Goal: Task Accomplishment & Management: Use online tool/utility

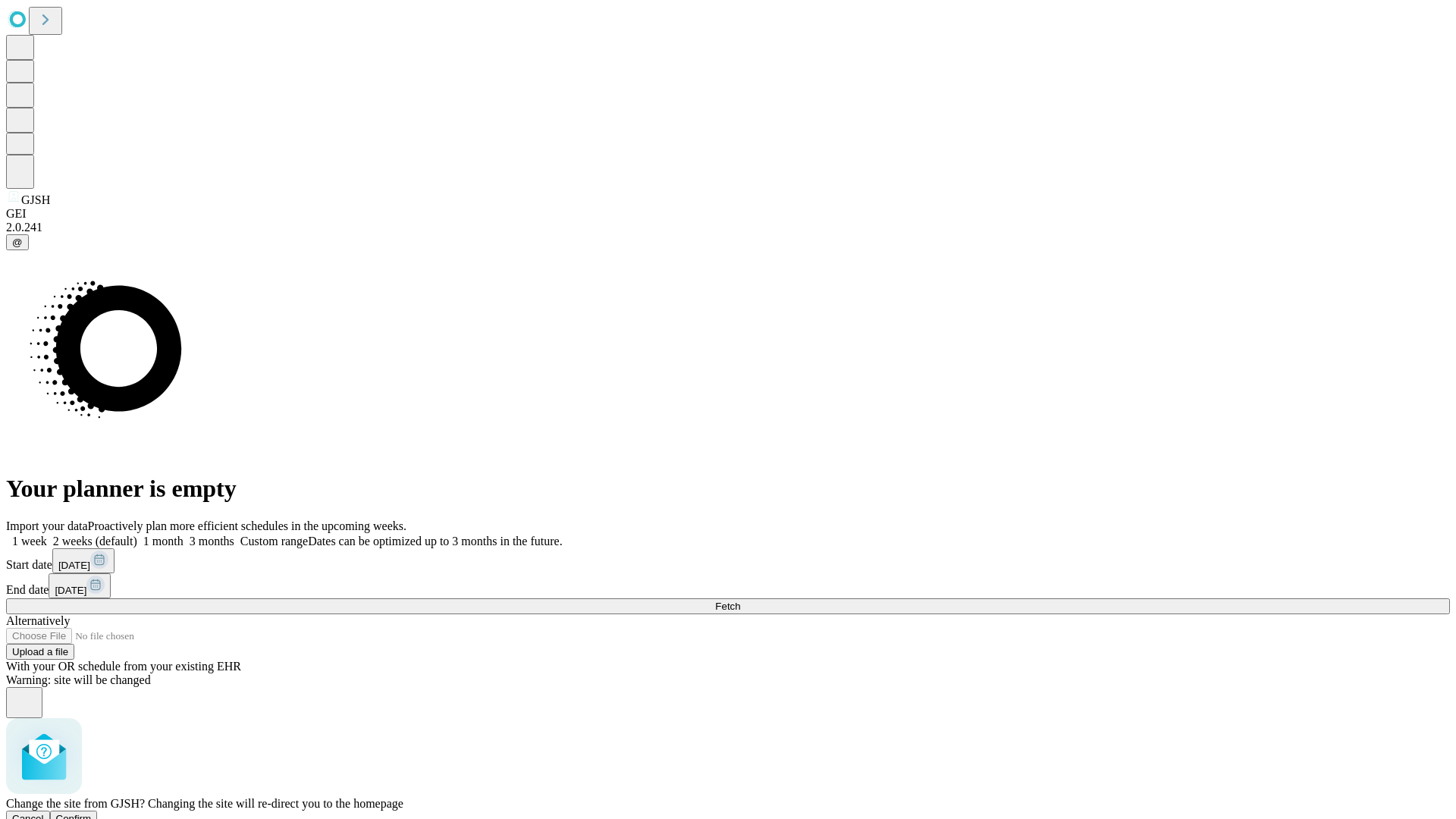
click at [91, 813] on span "Confirm" at bounding box center [73, 819] width 35 height 11
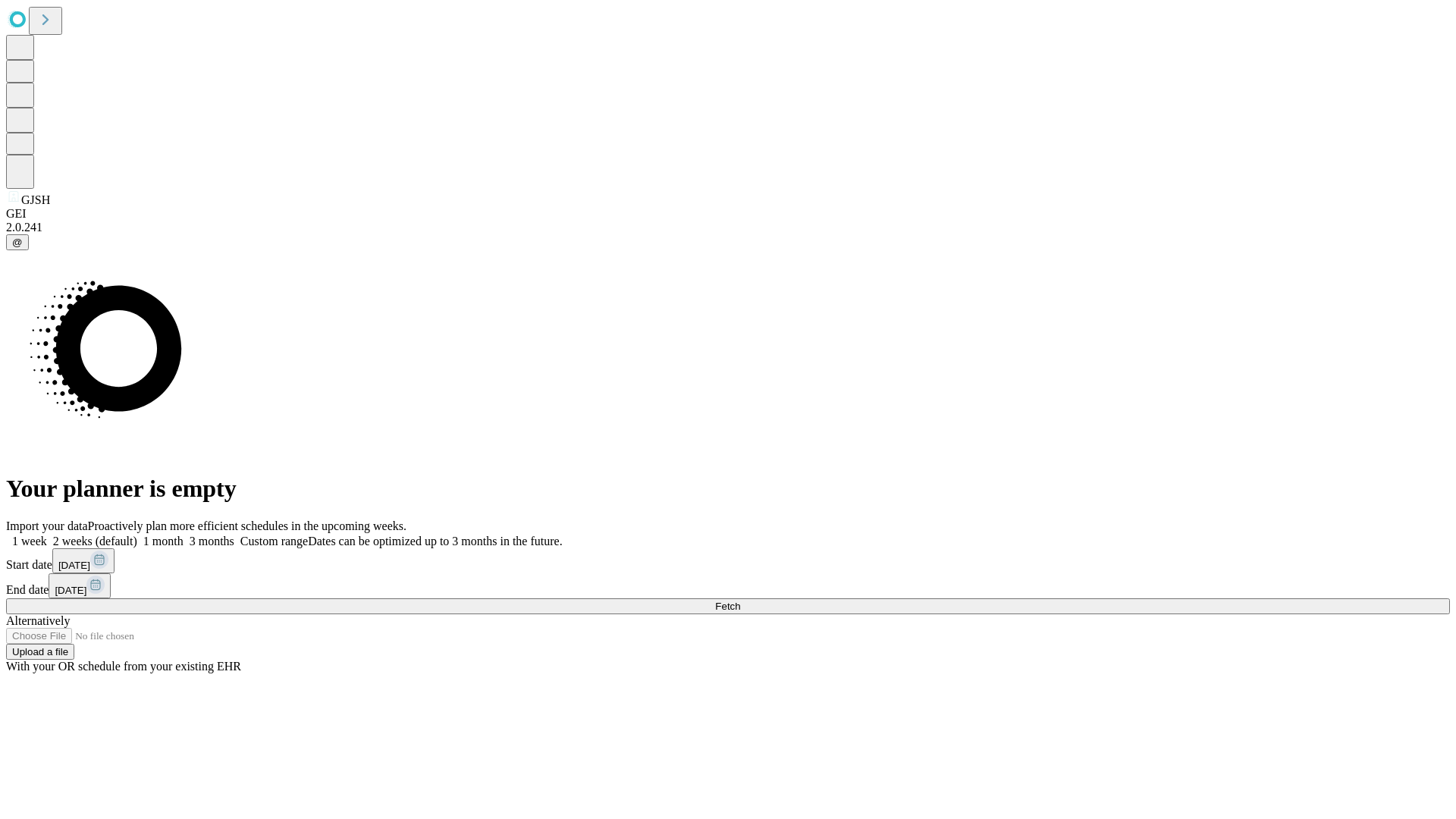
click at [137, 535] on label "2 weeks (default)" at bounding box center [91, 541] width 90 height 13
click at [740, 601] on span "Fetch" at bounding box center [728, 607] width 25 height 11
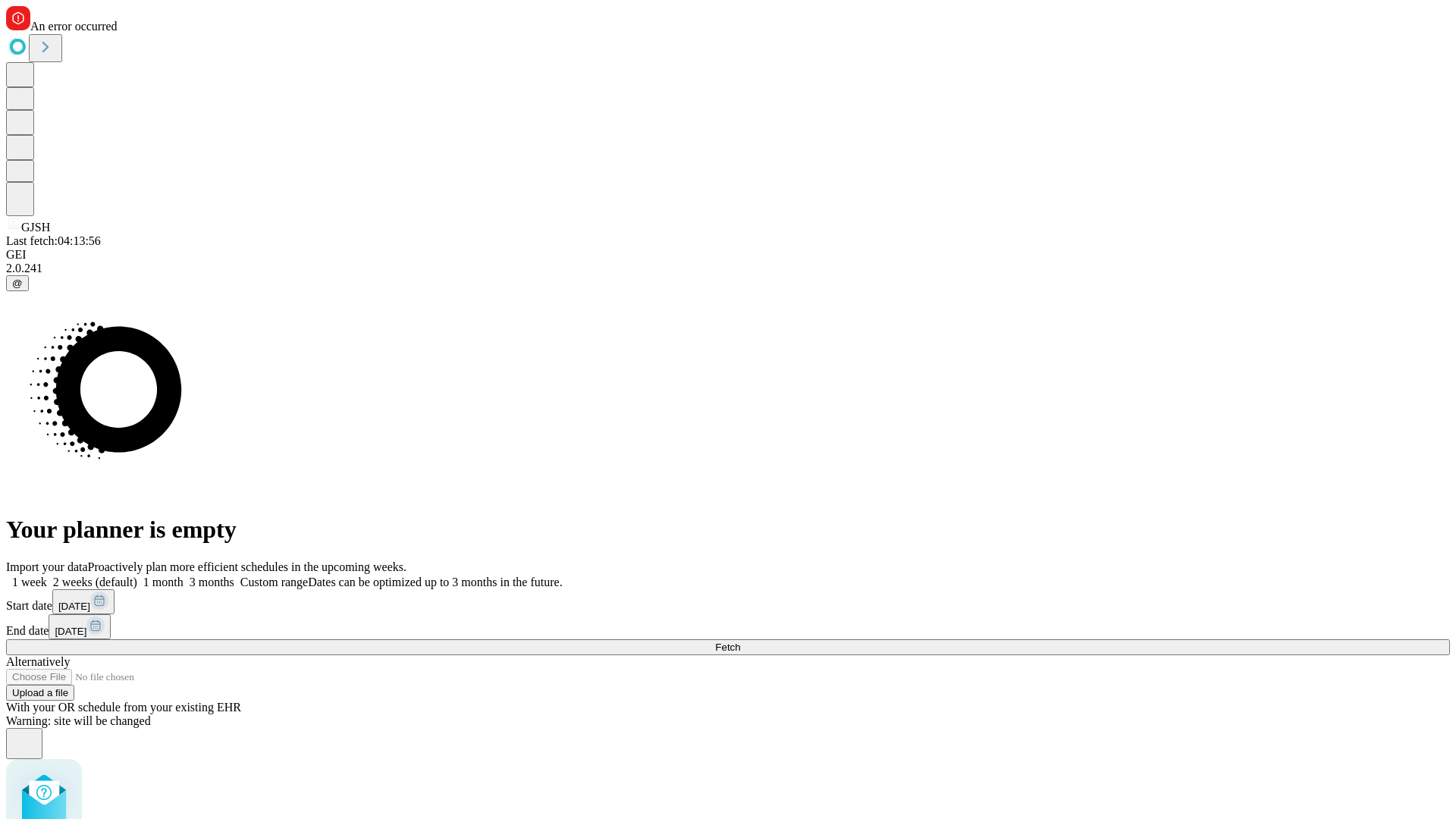
click at [137, 575] on label "2 weeks (default)" at bounding box center [91, 582] width 90 height 13
click at [740, 642] on span "Fetch" at bounding box center [728, 648] width 25 height 11
click at [137, 575] on label "2 weeks (default)" at bounding box center [91, 582] width 90 height 13
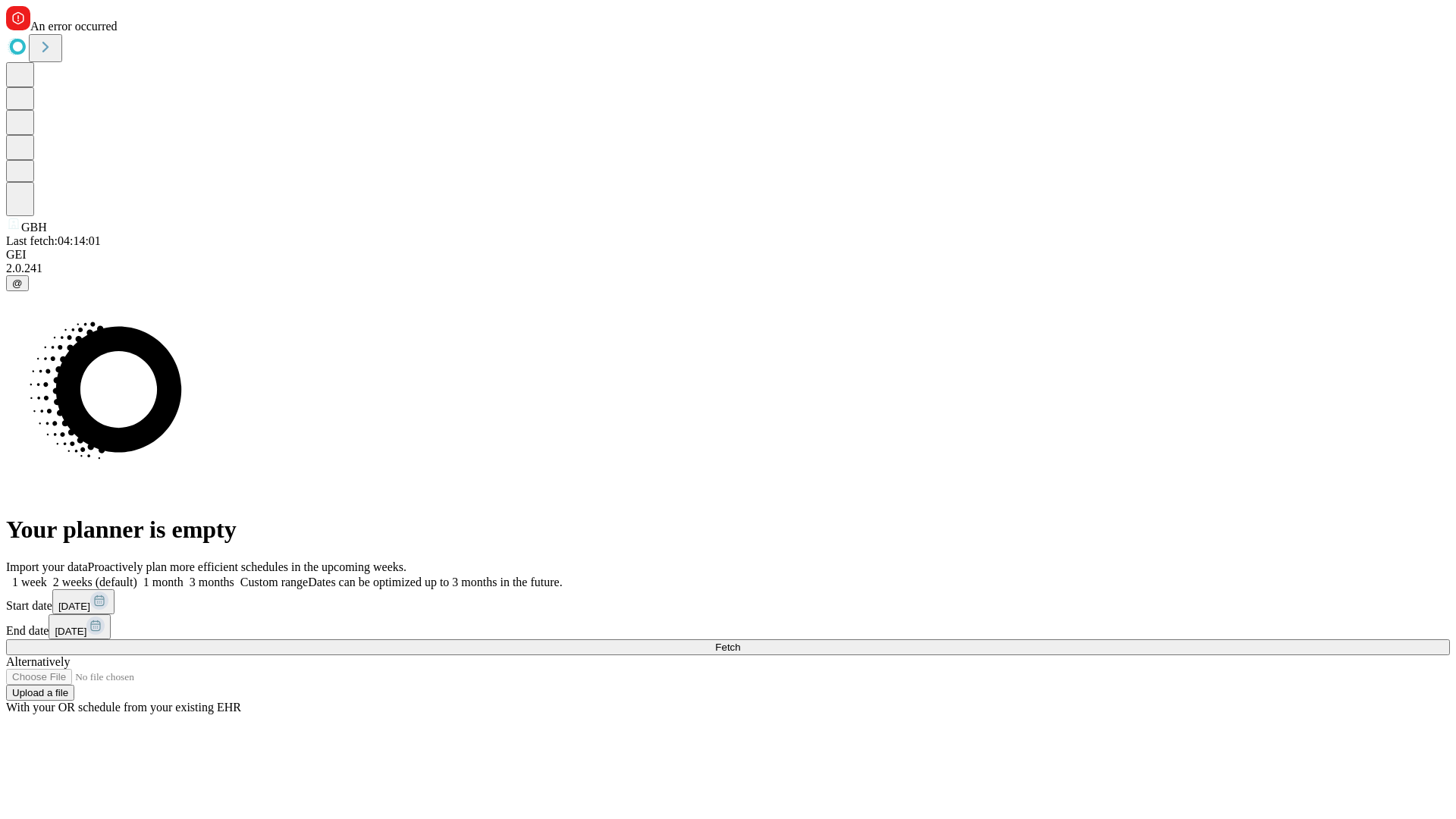
click at [740, 642] on span "Fetch" at bounding box center [728, 648] width 25 height 11
click at [137, 575] on label "2 weeks (default)" at bounding box center [91, 582] width 90 height 13
click at [740, 642] on span "Fetch" at bounding box center [728, 648] width 25 height 11
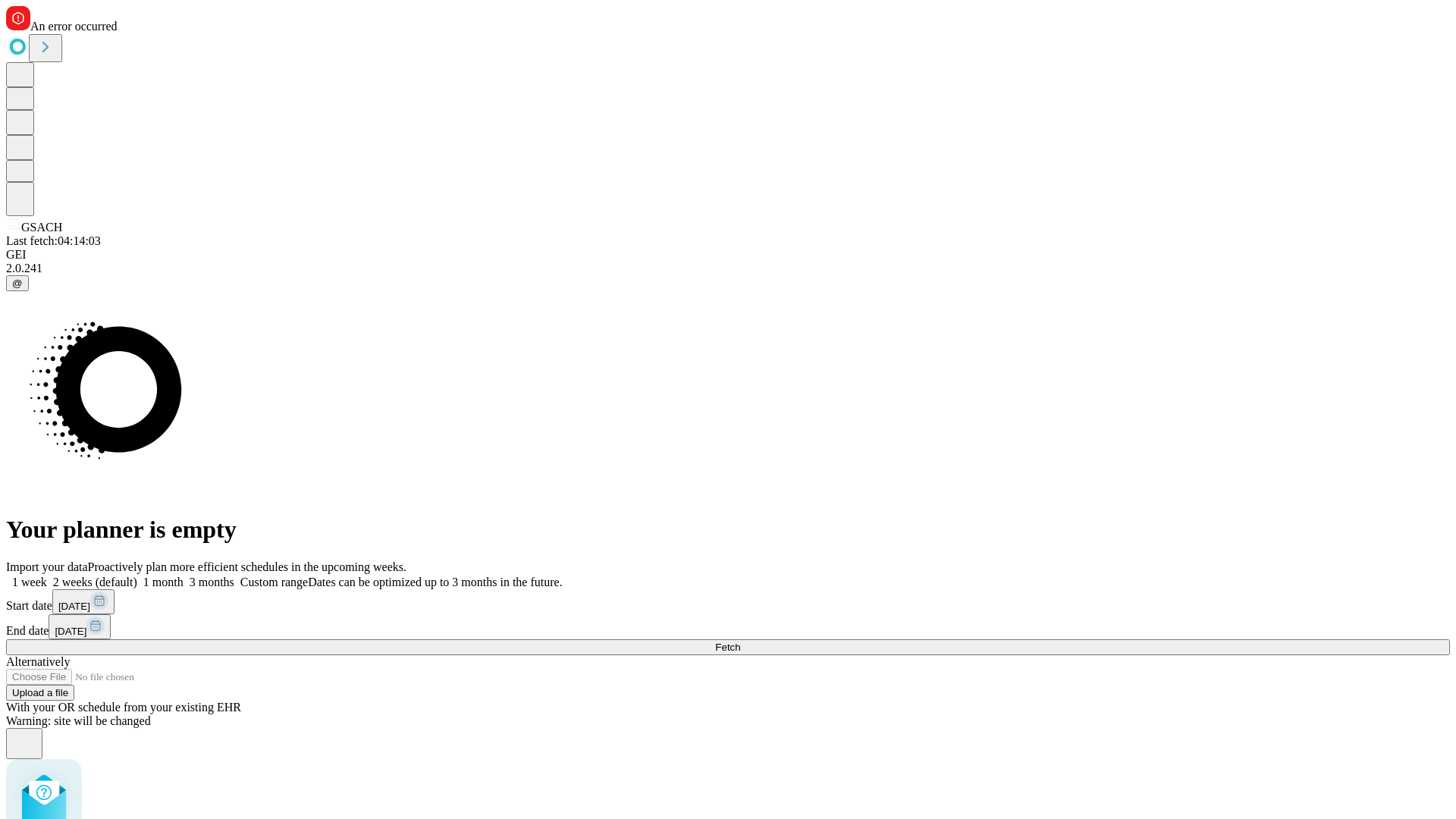
click at [137, 575] on label "2 weeks (default)" at bounding box center [91, 582] width 90 height 13
click at [740, 642] on span "Fetch" at bounding box center [728, 648] width 25 height 11
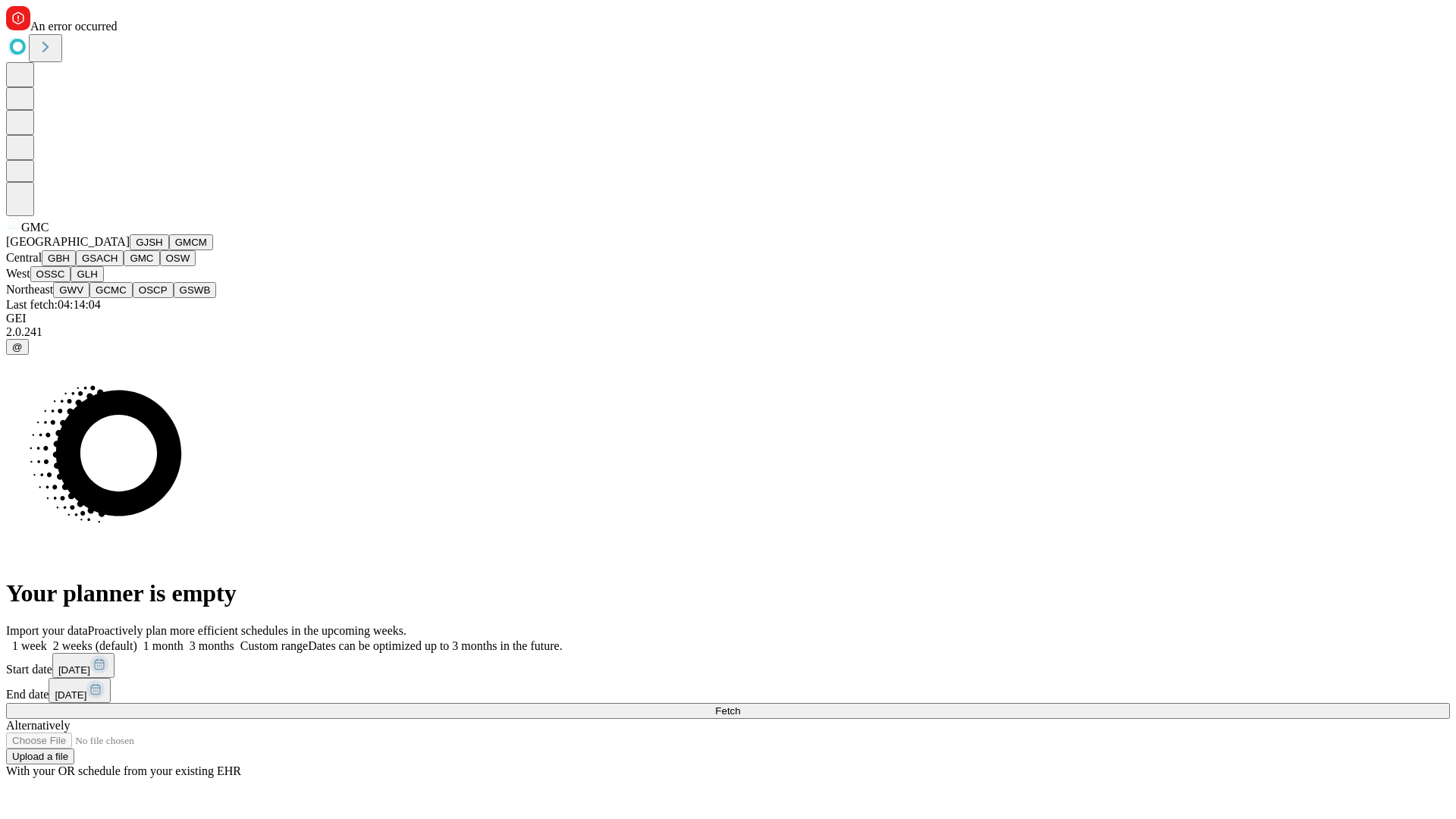
click at [160, 266] on button "OSW" at bounding box center [178, 258] width 36 height 16
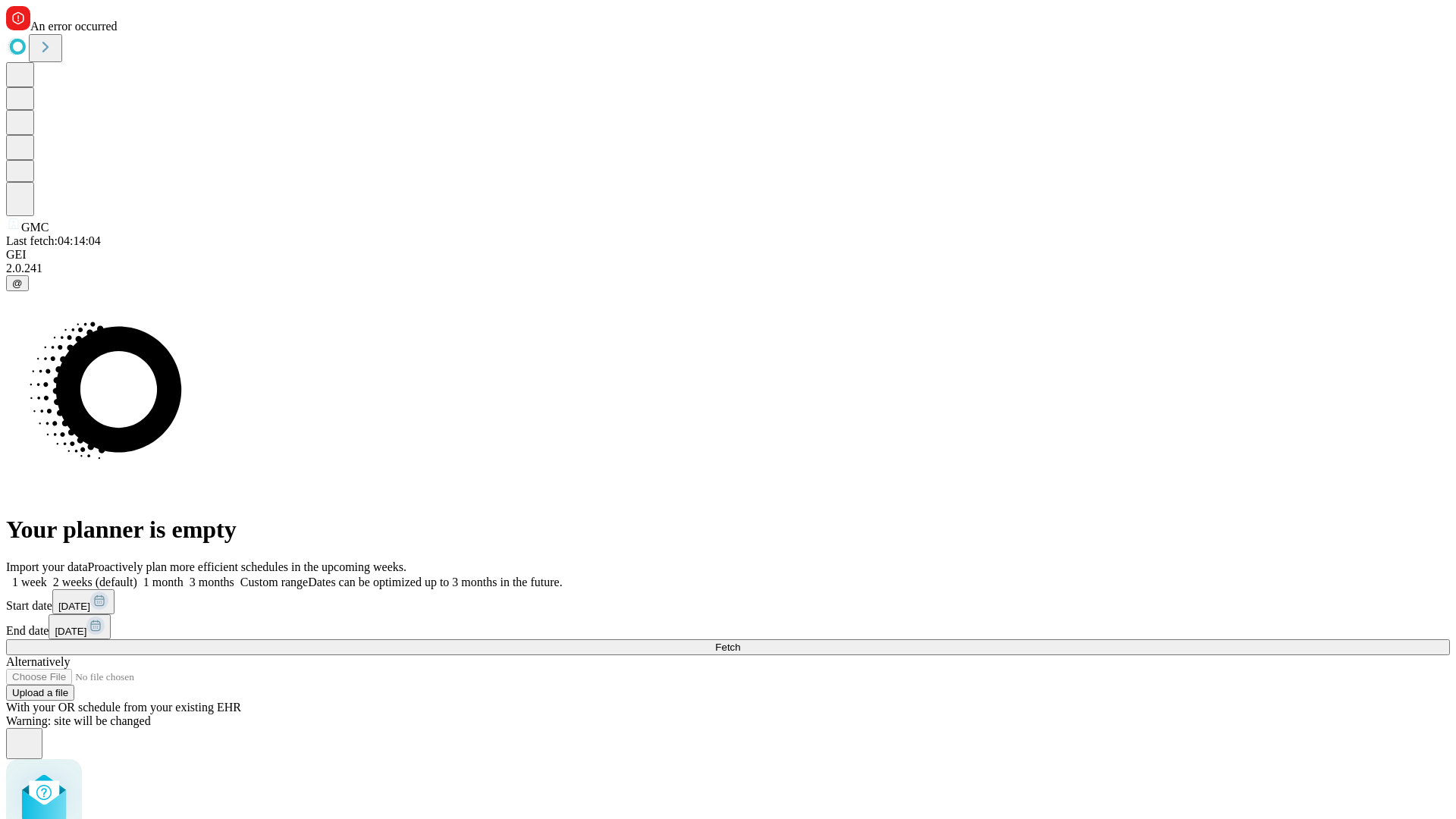
click at [137, 575] on label "2 weeks (default)" at bounding box center [91, 582] width 90 height 13
click at [740, 642] on span "Fetch" at bounding box center [728, 648] width 25 height 11
click at [137, 575] on label "2 weeks (default)" at bounding box center [91, 582] width 90 height 13
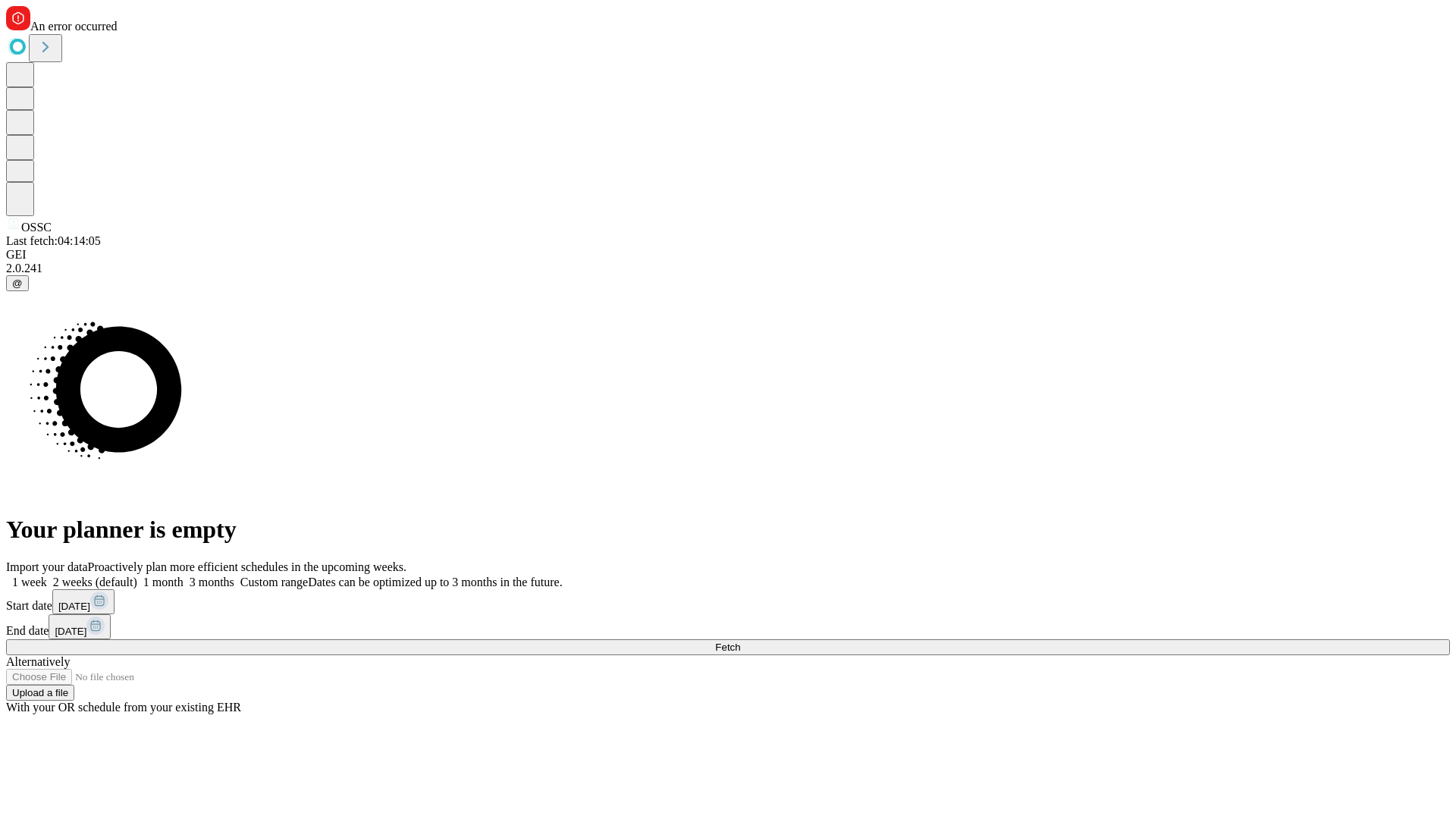
click at [740, 642] on span "Fetch" at bounding box center [728, 648] width 25 height 11
click at [137, 575] on label "2 weeks (default)" at bounding box center [91, 582] width 90 height 13
click at [740, 642] on span "Fetch" at bounding box center [728, 648] width 25 height 11
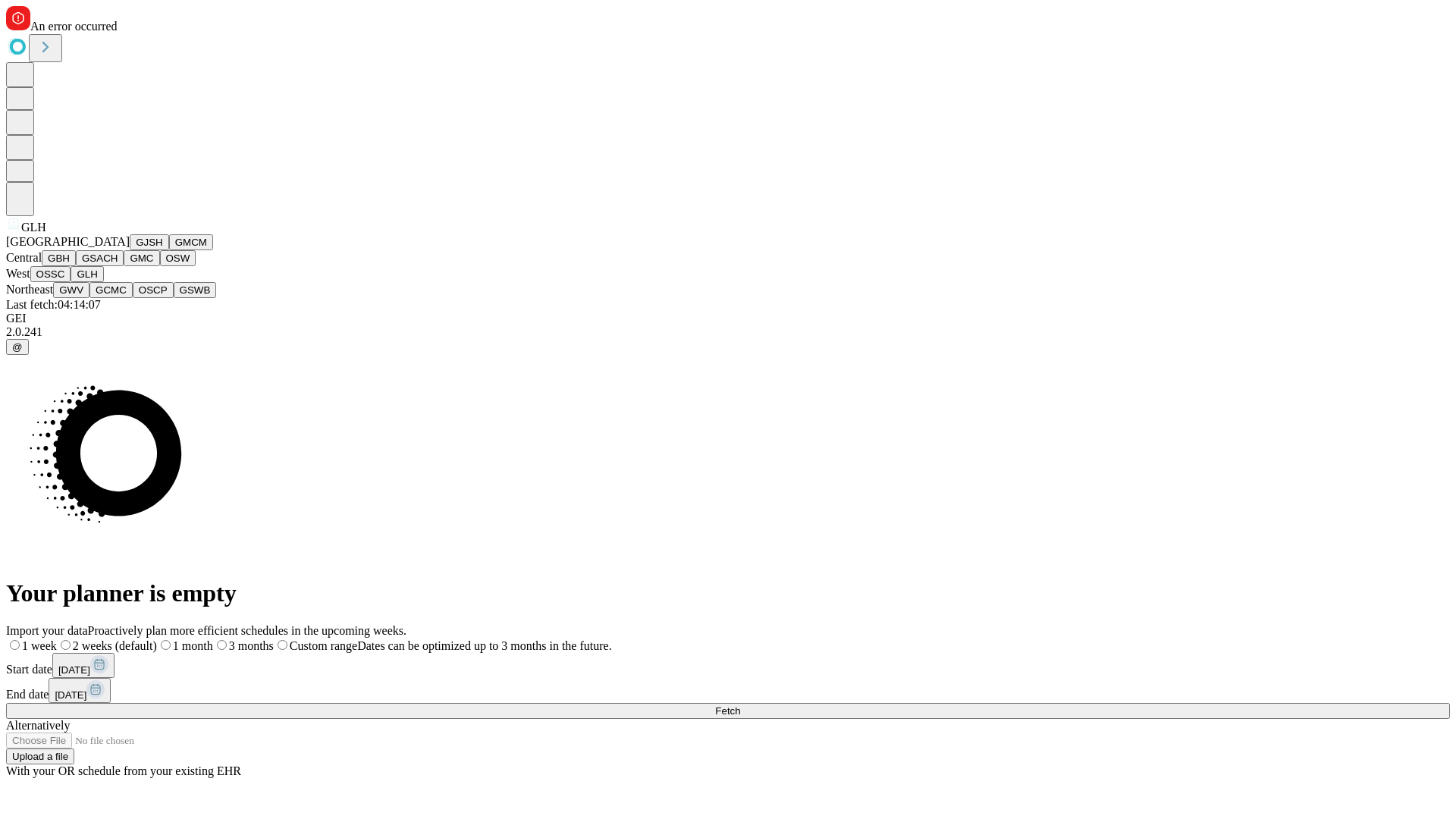
click at [89, 298] on button "GWV" at bounding box center [71, 290] width 36 height 16
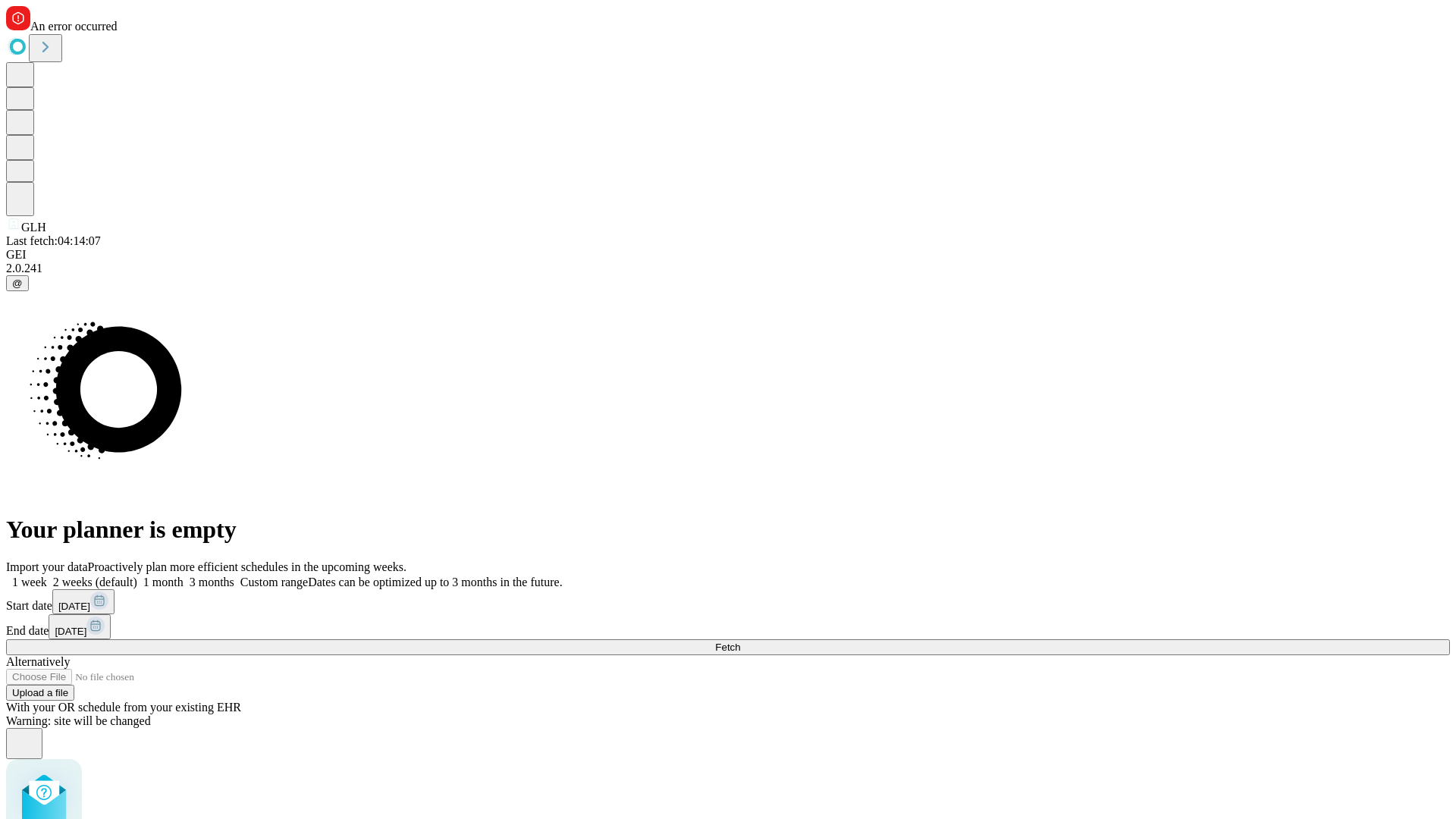
click at [137, 575] on label "2 weeks (default)" at bounding box center [91, 582] width 90 height 13
click at [740, 642] on span "Fetch" at bounding box center [728, 648] width 25 height 11
click at [137, 575] on label "2 weeks (default)" at bounding box center [91, 582] width 90 height 13
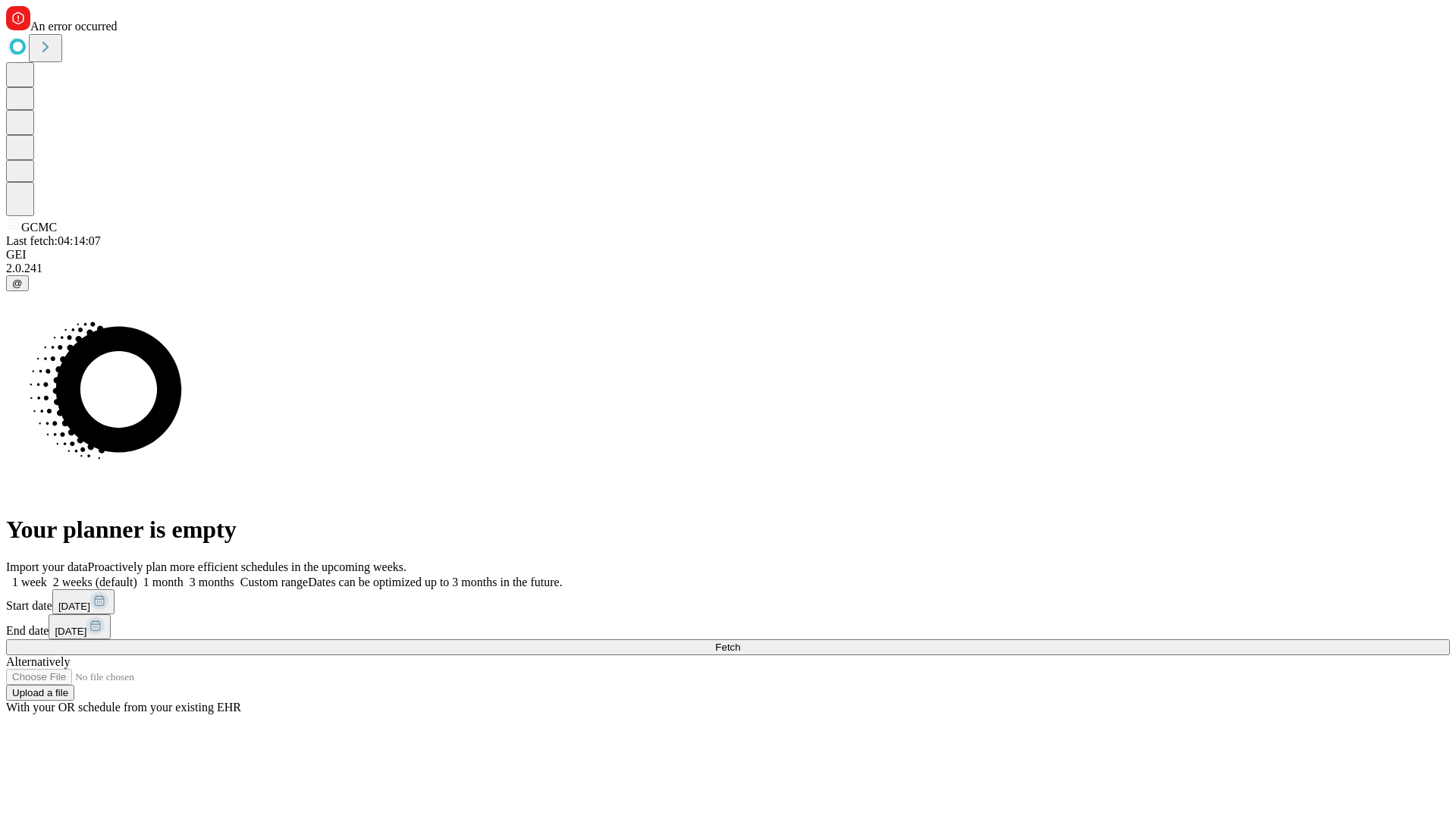
click at [740, 642] on span "Fetch" at bounding box center [728, 648] width 25 height 11
click at [137, 575] on label "2 weeks (default)" at bounding box center [91, 582] width 90 height 13
